Goal: Find specific page/section: Find specific page/section

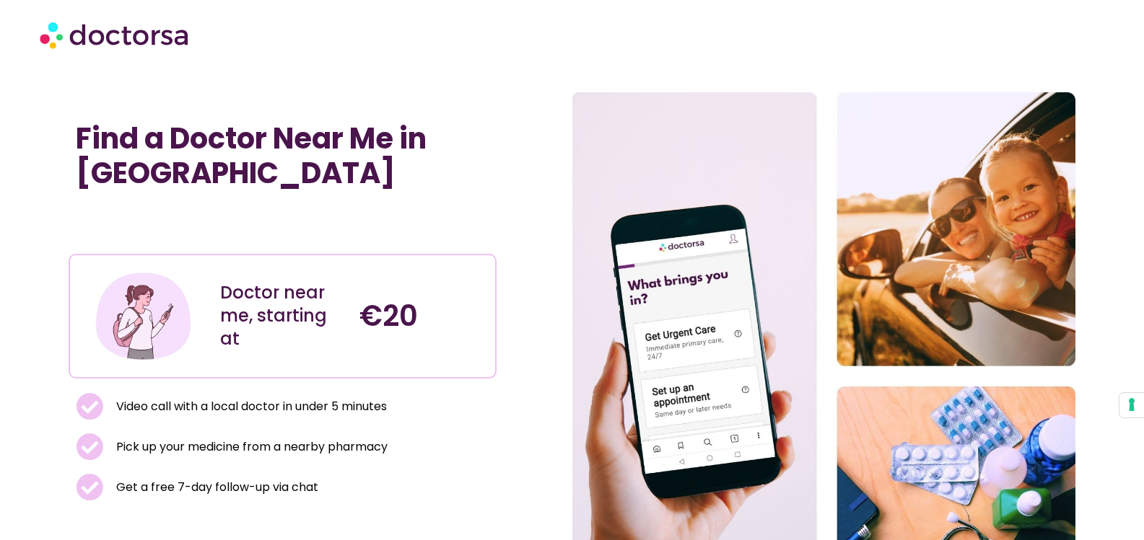
click at [147, 37] on img at bounding box center [116, 34] width 152 height 43
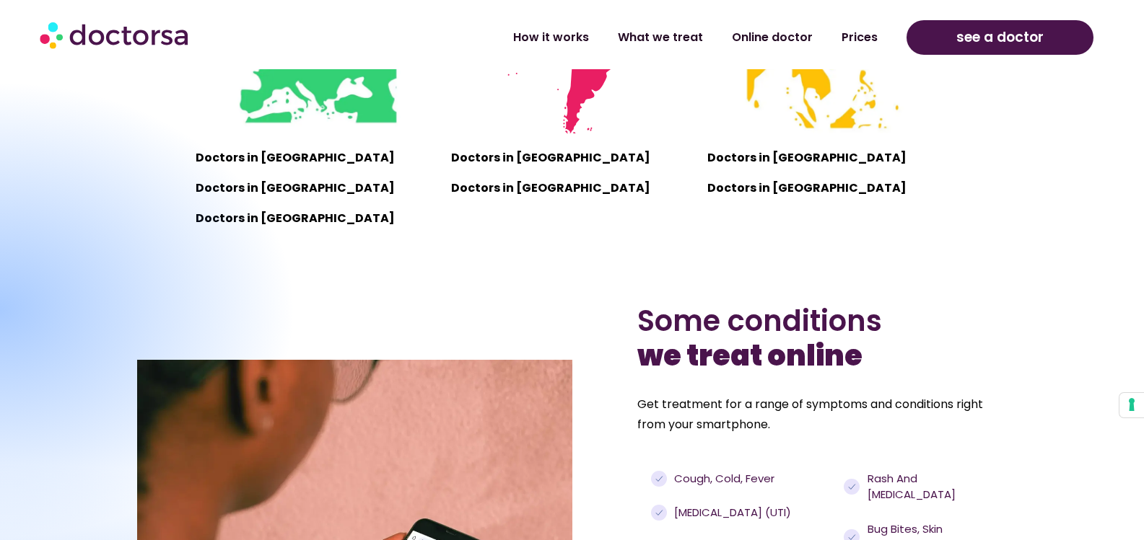
scroll to position [1082, 0]
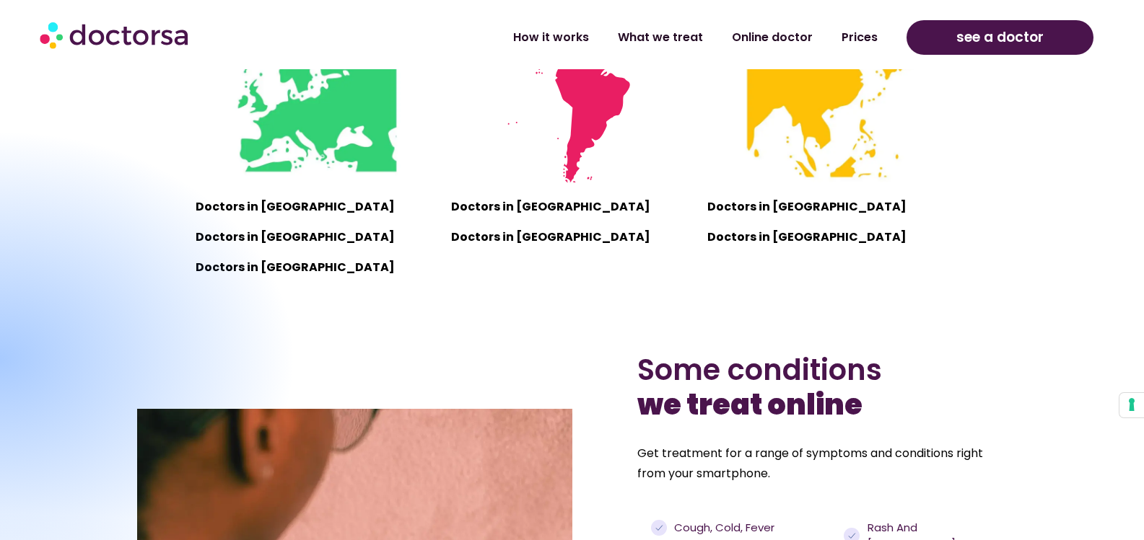
click at [240, 204] on div at bounding box center [0, 359] width 595 height 460
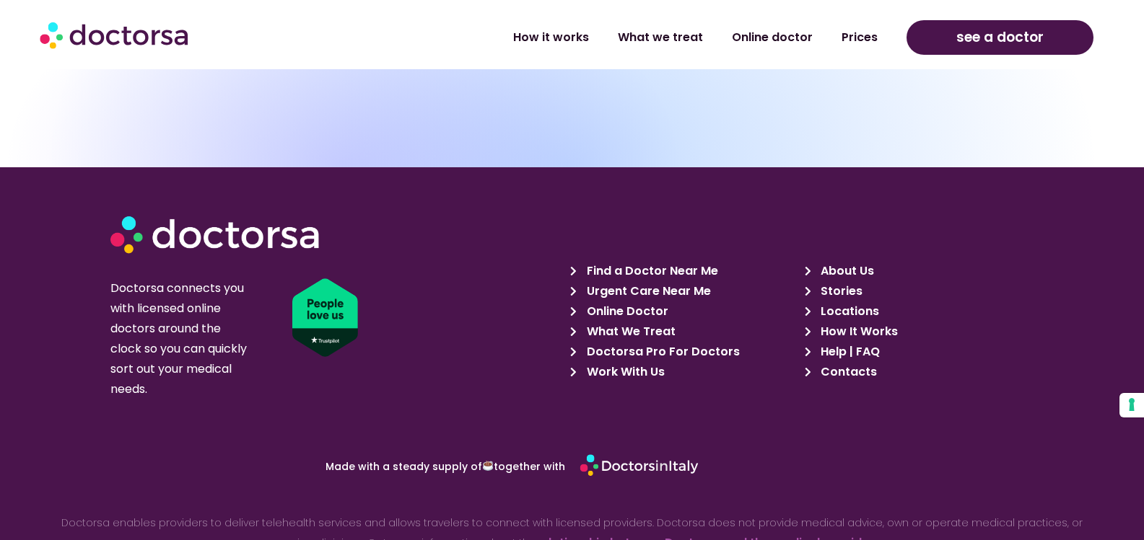
scroll to position [5020, 0]
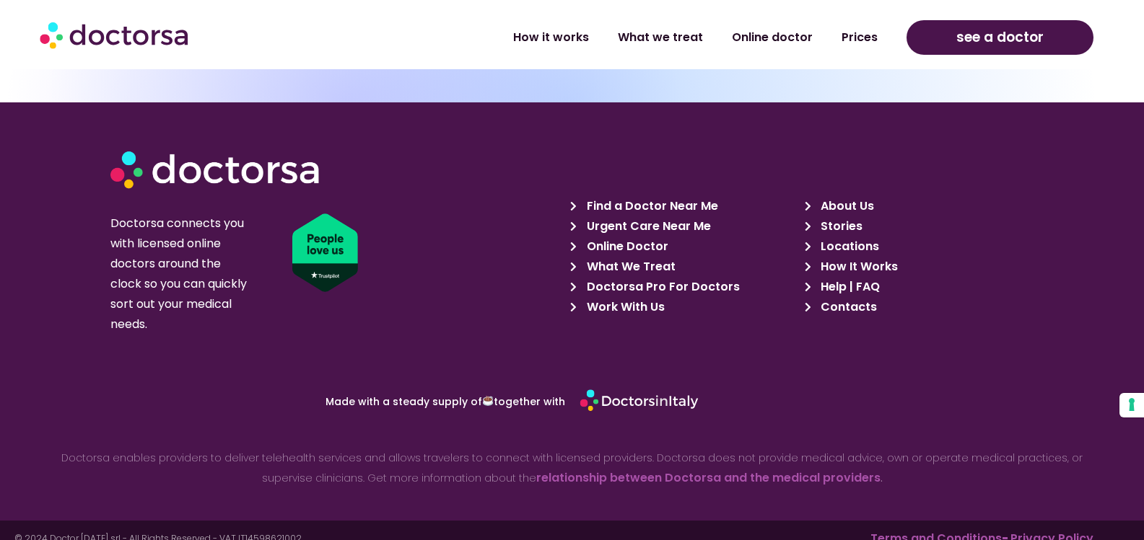
click at [651, 196] on span "Find a Doctor Near Me" at bounding box center [650, 206] width 135 height 20
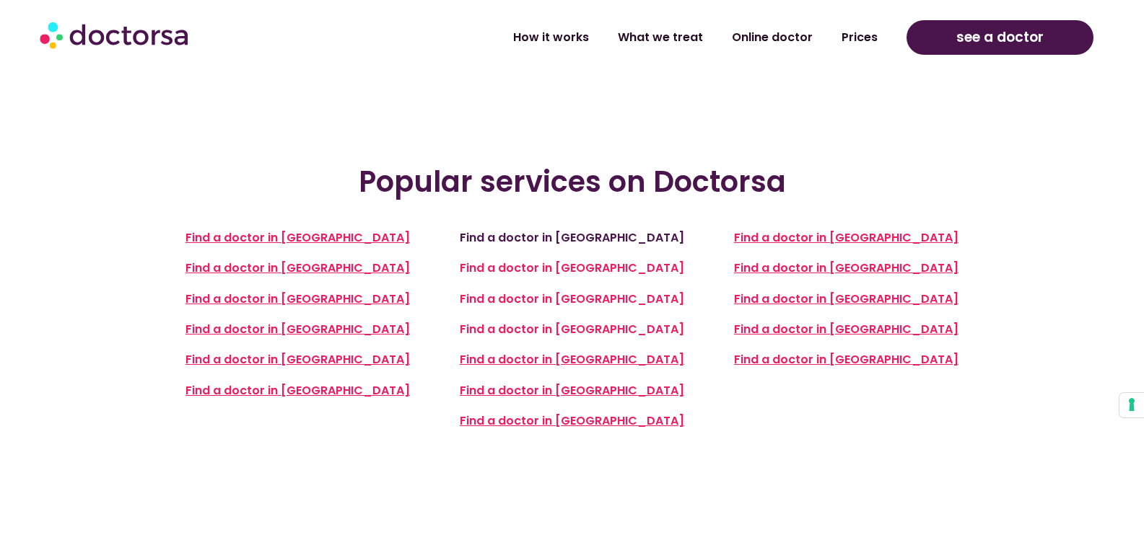
scroll to position [505, 0]
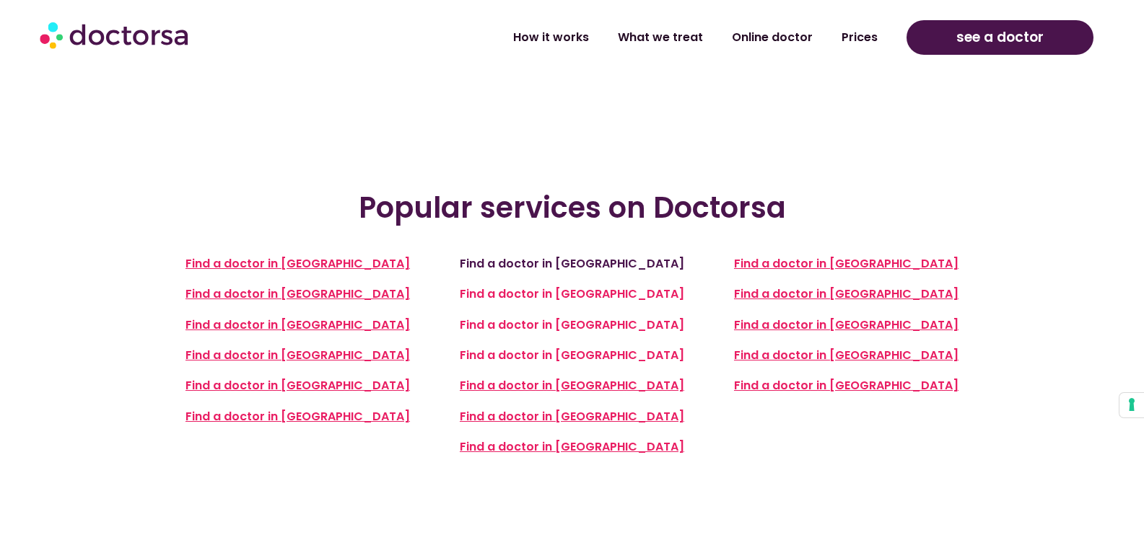
click at [541, 255] on link "Find a doctor in [GEOGRAPHIC_DATA]" at bounding box center [572, 263] width 224 height 17
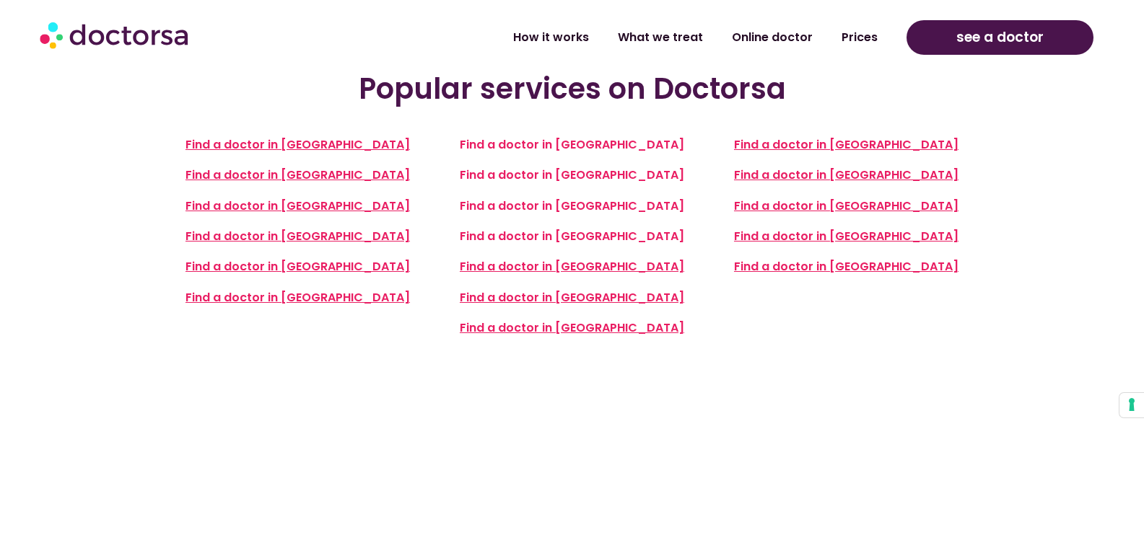
scroll to position [533, 0]
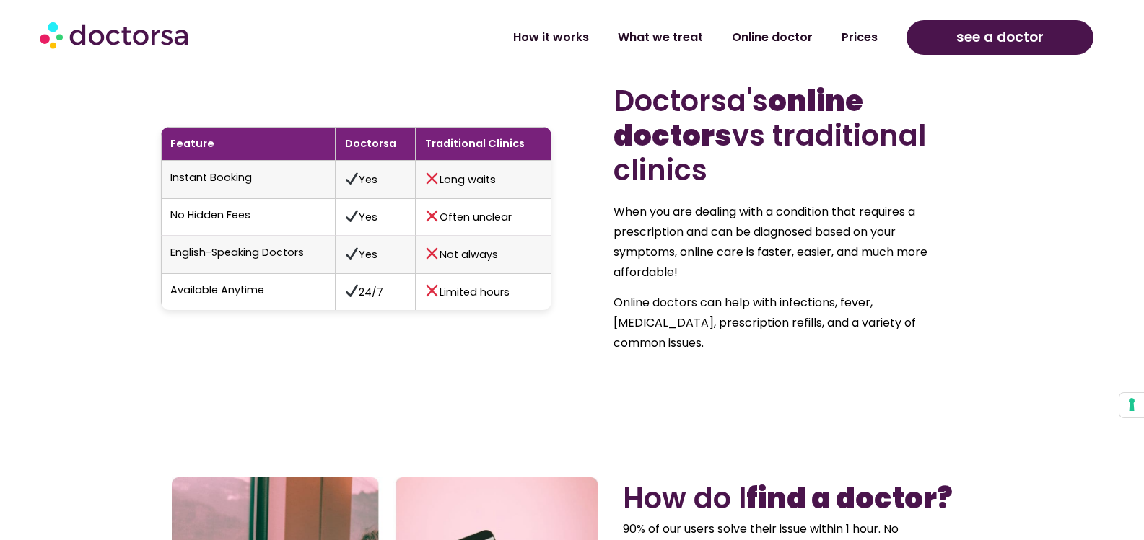
scroll to position [1371, 0]
